Goal: Book appointment/travel/reservation

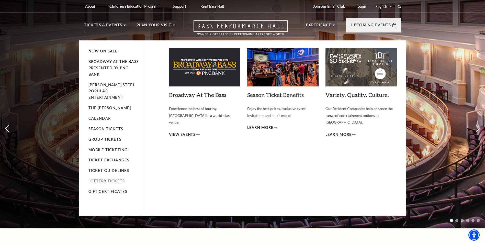
click at [208, 71] on img at bounding box center [204, 67] width 71 height 38
click at [191, 131] on span "View Events" at bounding box center [182, 134] width 27 height 6
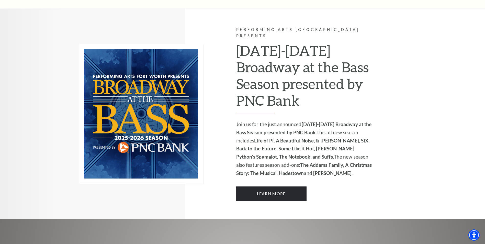
scroll to position [329, 0]
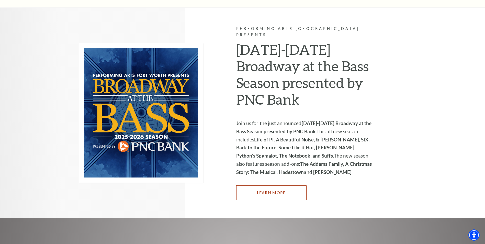
click at [273, 189] on link "Learn More" at bounding box center [271, 192] width 70 height 14
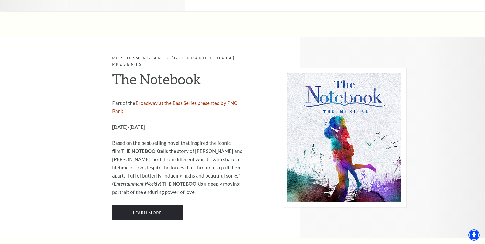
scroll to position [3271, 0]
